Goal: Information Seeking & Learning: Check status

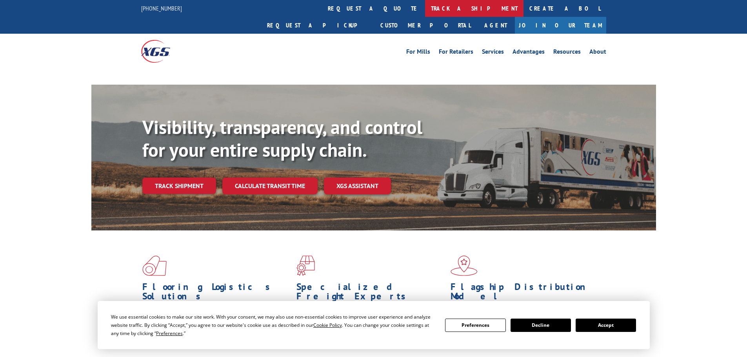
click at [425, 7] on link "track a shipment" at bounding box center [474, 8] width 98 height 17
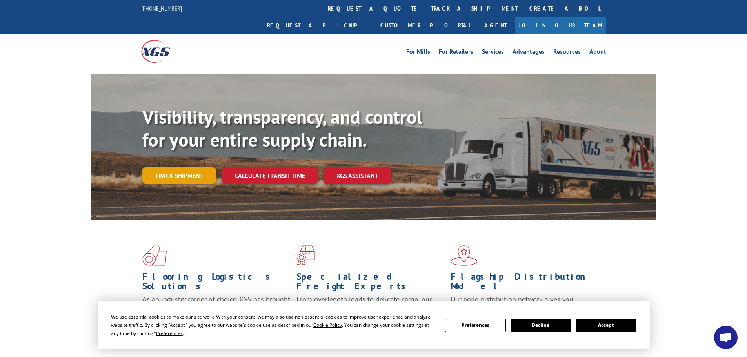
click at [165, 167] on link "Track shipment" at bounding box center [179, 175] width 74 height 16
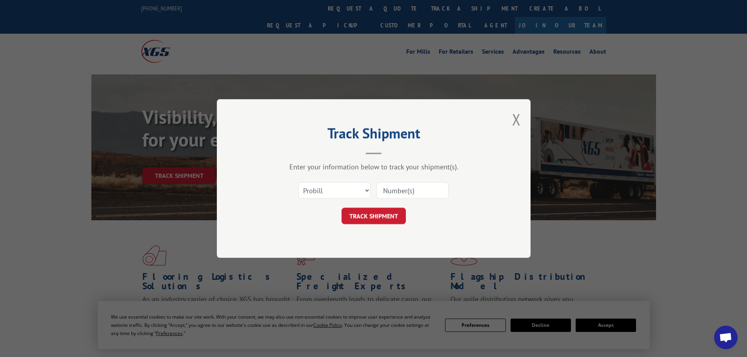
paste input "17232589"
type input "17232589"
click at [382, 216] on button "TRACK SHIPMENT" at bounding box center [373, 216] width 64 height 16
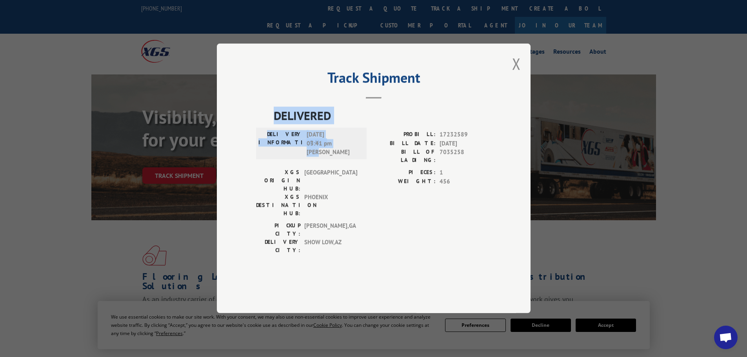
drag, startPoint x: 266, startPoint y: 136, endPoint x: 346, endPoint y: 170, distance: 87.4
click at [346, 170] on div "DELIVERED DELIVERY INFORMATION: [DATE] 03:41 pm [PERSON_NAME]: 17232589 BILL DA…" at bounding box center [373, 183] width 235 height 152
copy div "DELIVERED DELIVERY INFORMATION: [DATE] 03:41 pm [PERSON_NAME]"
click at [517, 74] on button "Close modal" at bounding box center [516, 63] width 9 height 21
